Goal: Task Accomplishment & Management: Use online tool/utility

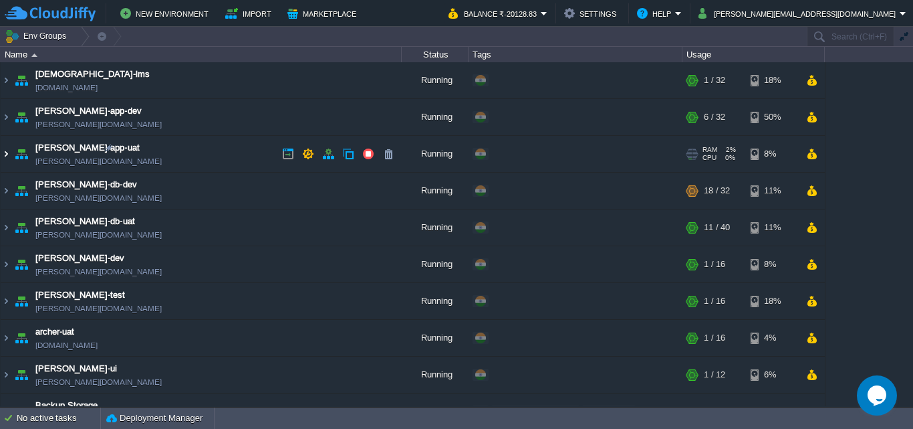
click at [10, 154] on img at bounding box center [6, 154] width 11 height 36
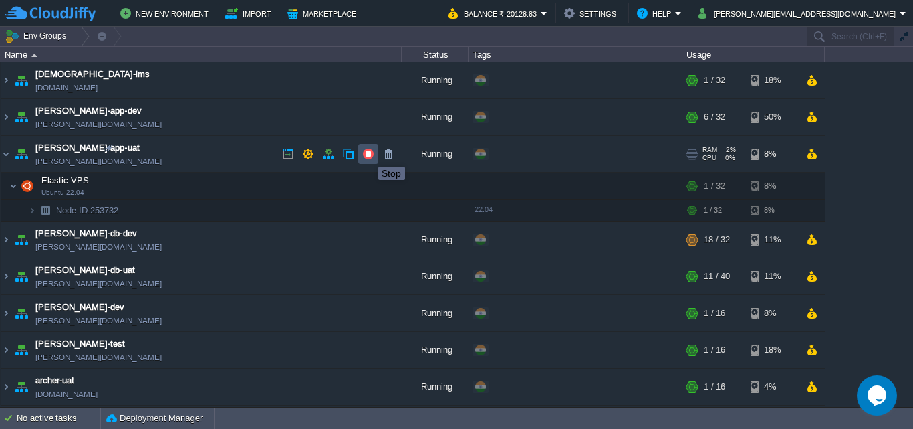
click at [368, 154] on button "button" at bounding box center [368, 154] width 12 height 12
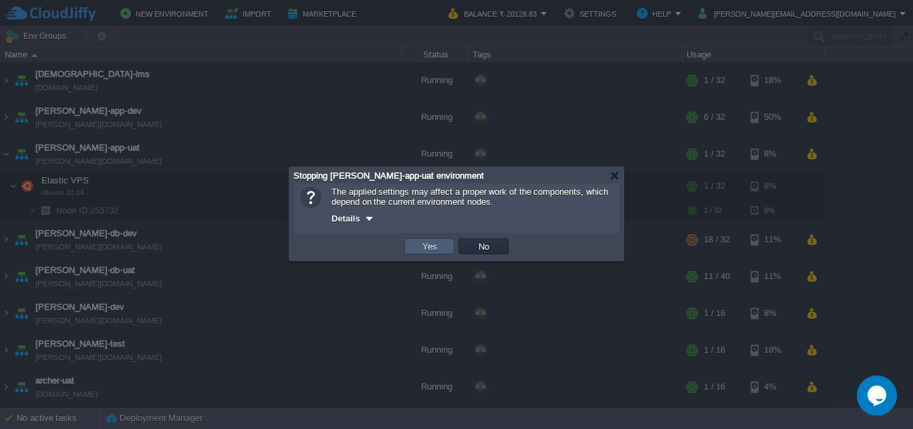
click at [425, 244] on button "Yes" at bounding box center [430, 246] width 23 height 12
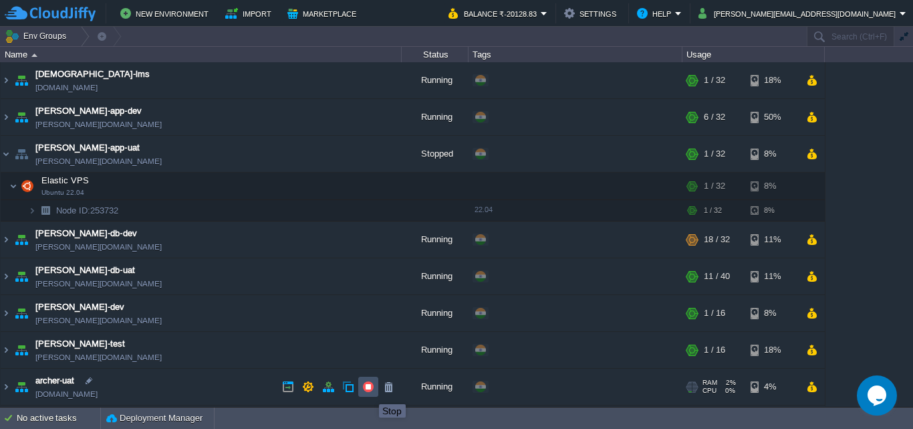
click at [369, 392] on button "button" at bounding box center [368, 386] width 12 height 12
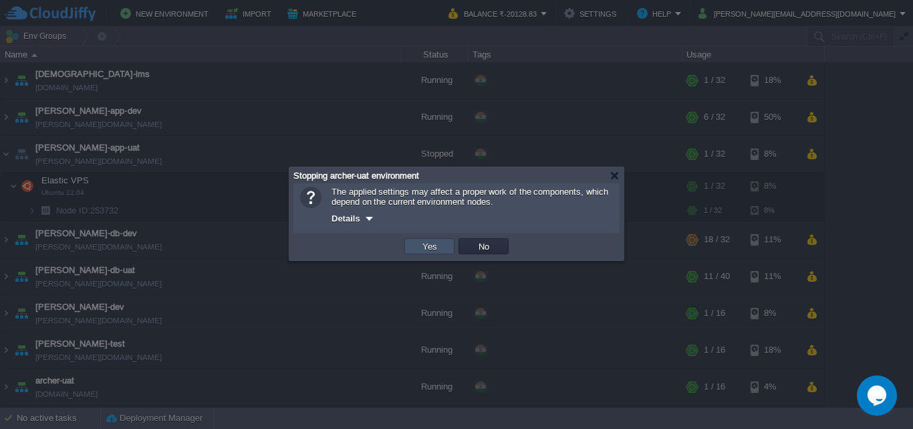
click at [431, 243] on button "Yes" at bounding box center [430, 246] width 23 height 12
